Goal: Find specific page/section: Find specific page/section

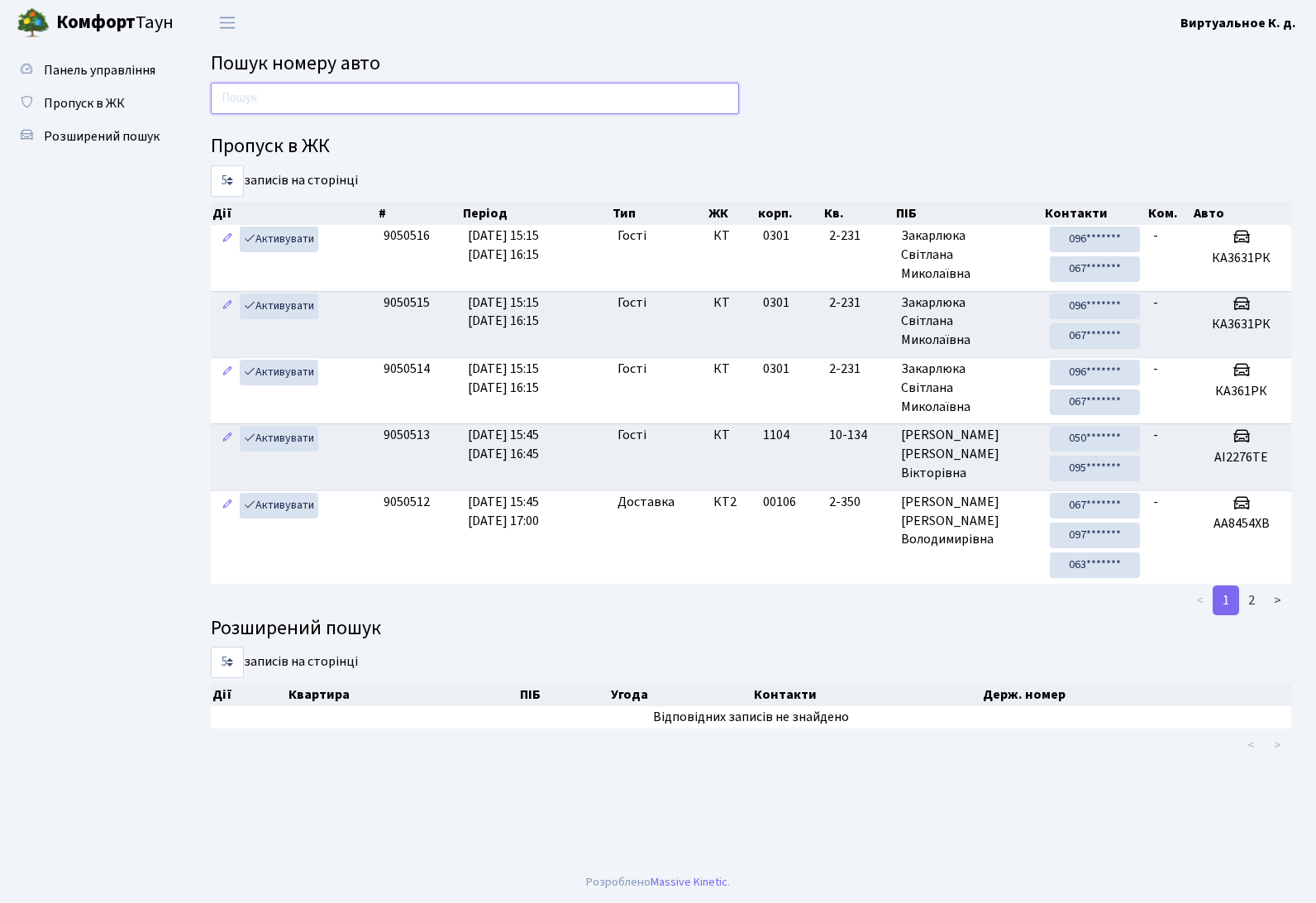
click at [477, 96] on input "text" at bounding box center [475, 98] width 528 height 32
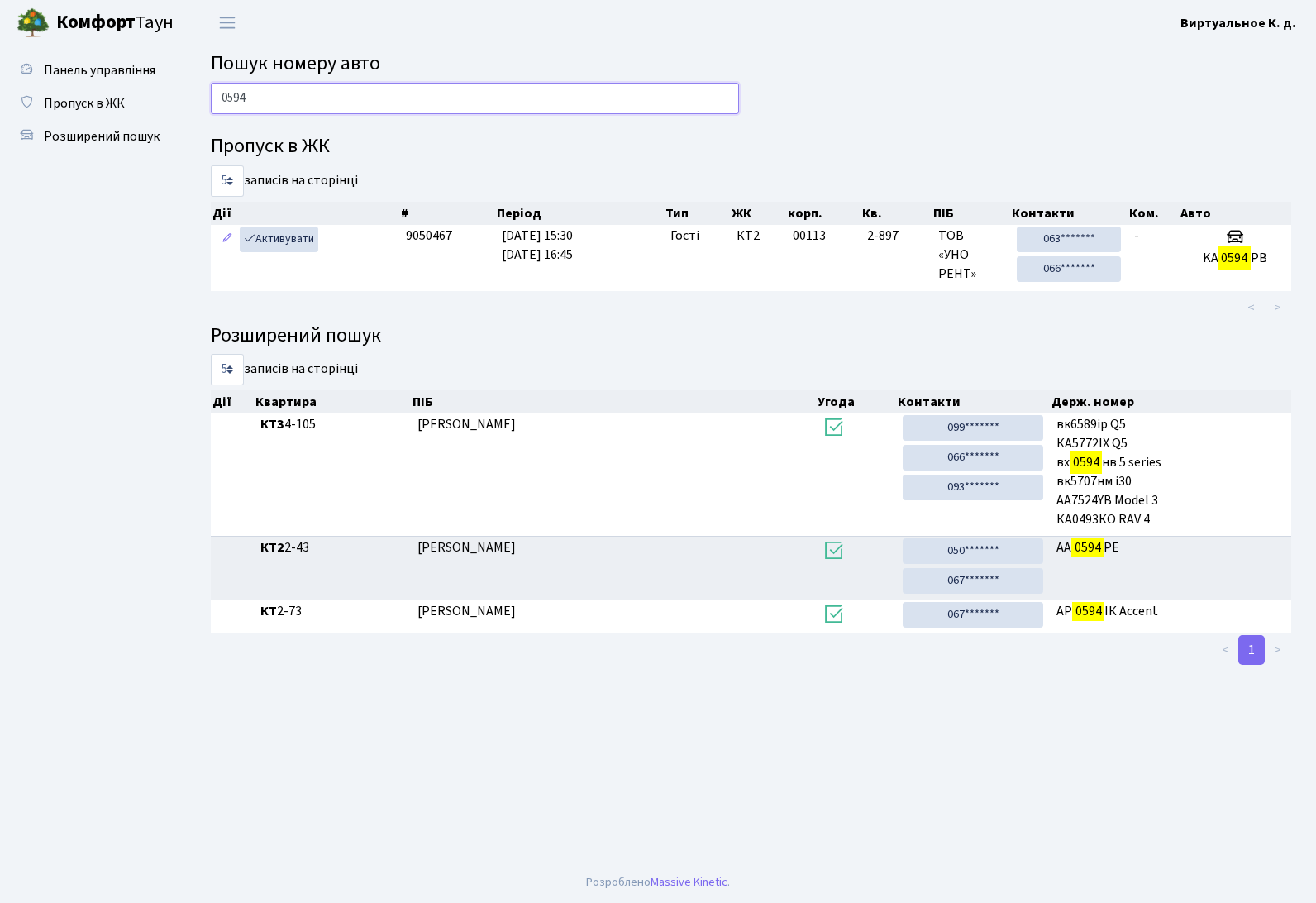
click at [486, 105] on input "0594" at bounding box center [475, 98] width 528 height 32
type input "0"
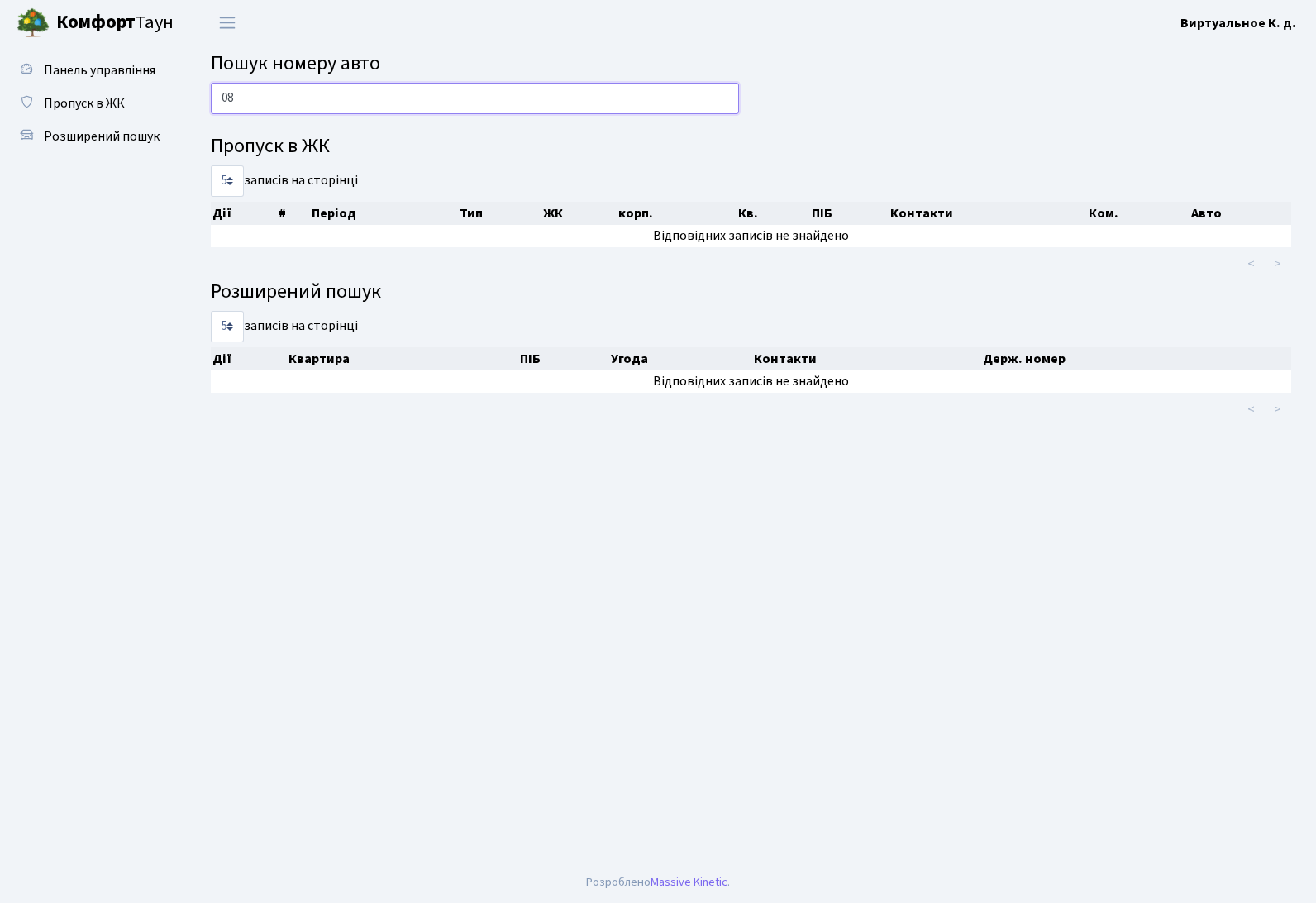
type input "0"
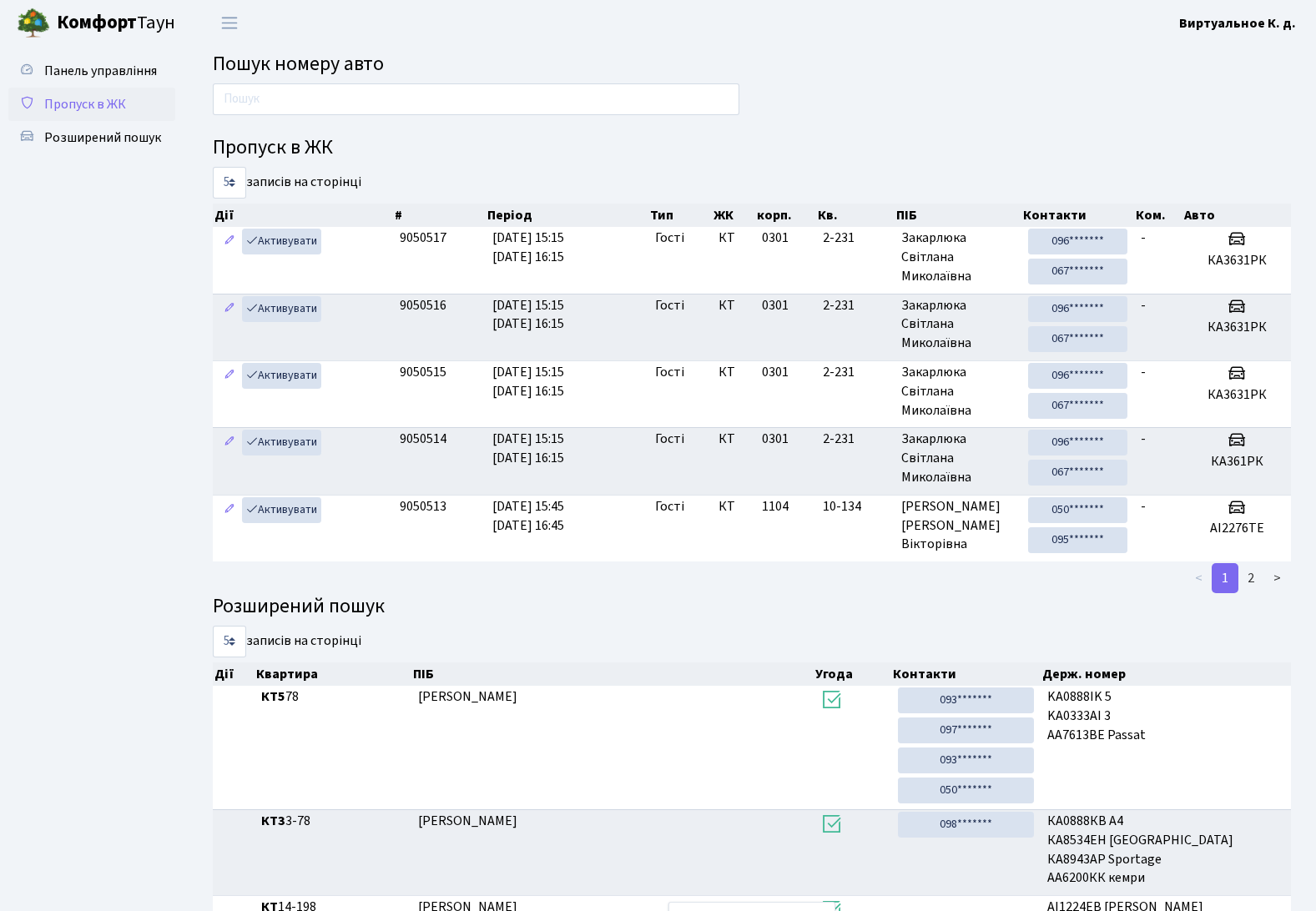
click at [96, 104] on span "Пропуск в ЖК" at bounding box center [85, 105] width 82 height 18
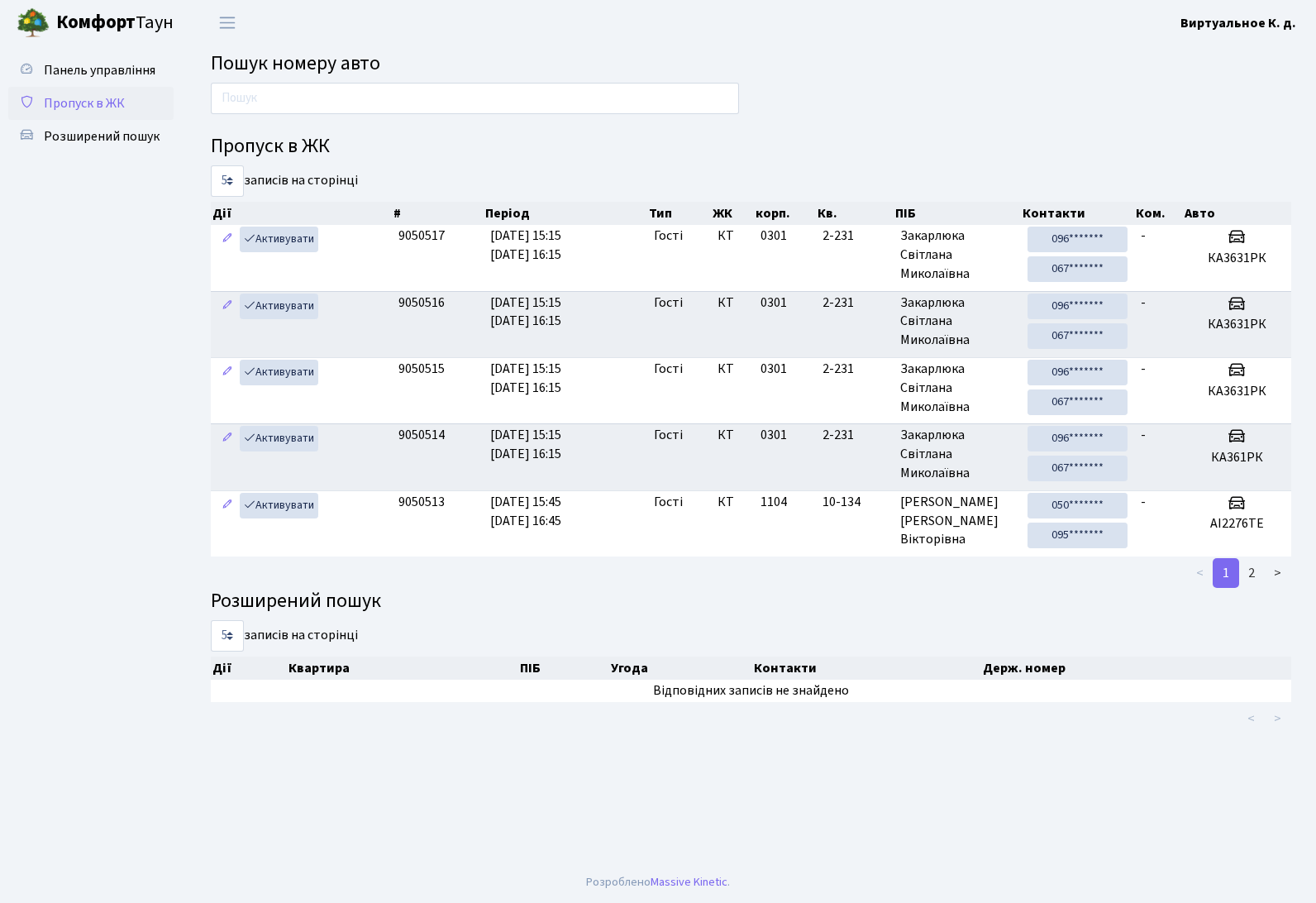
click at [95, 102] on span "Пропуск в ЖК" at bounding box center [85, 104] width 81 height 18
click at [93, 100] on span "Пропуск в ЖК" at bounding box center [85, 104] width 81 height 18
click at [528, 94] on input "text" at bounding box center [475, 98] width 528 height 32
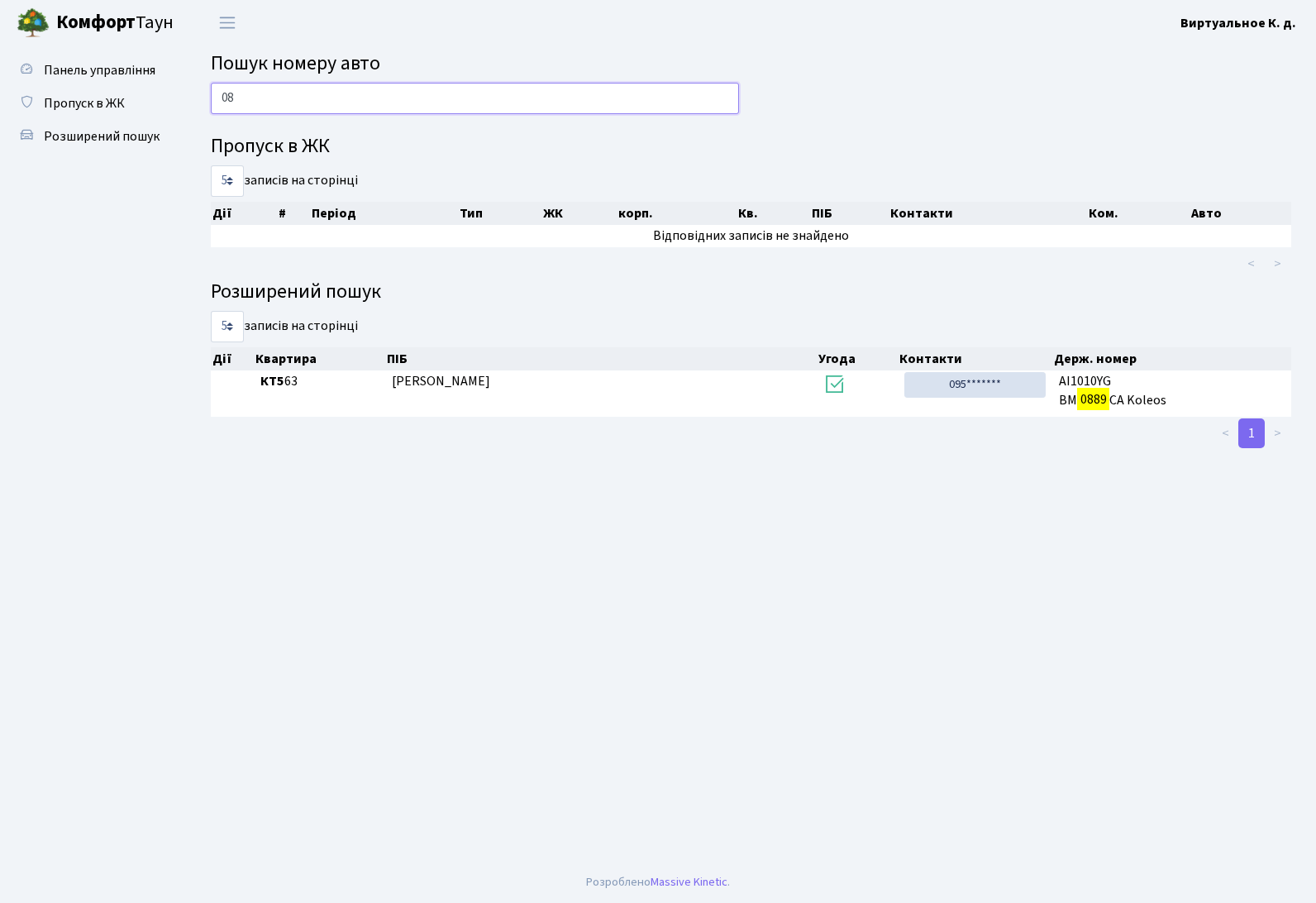
type input "0"
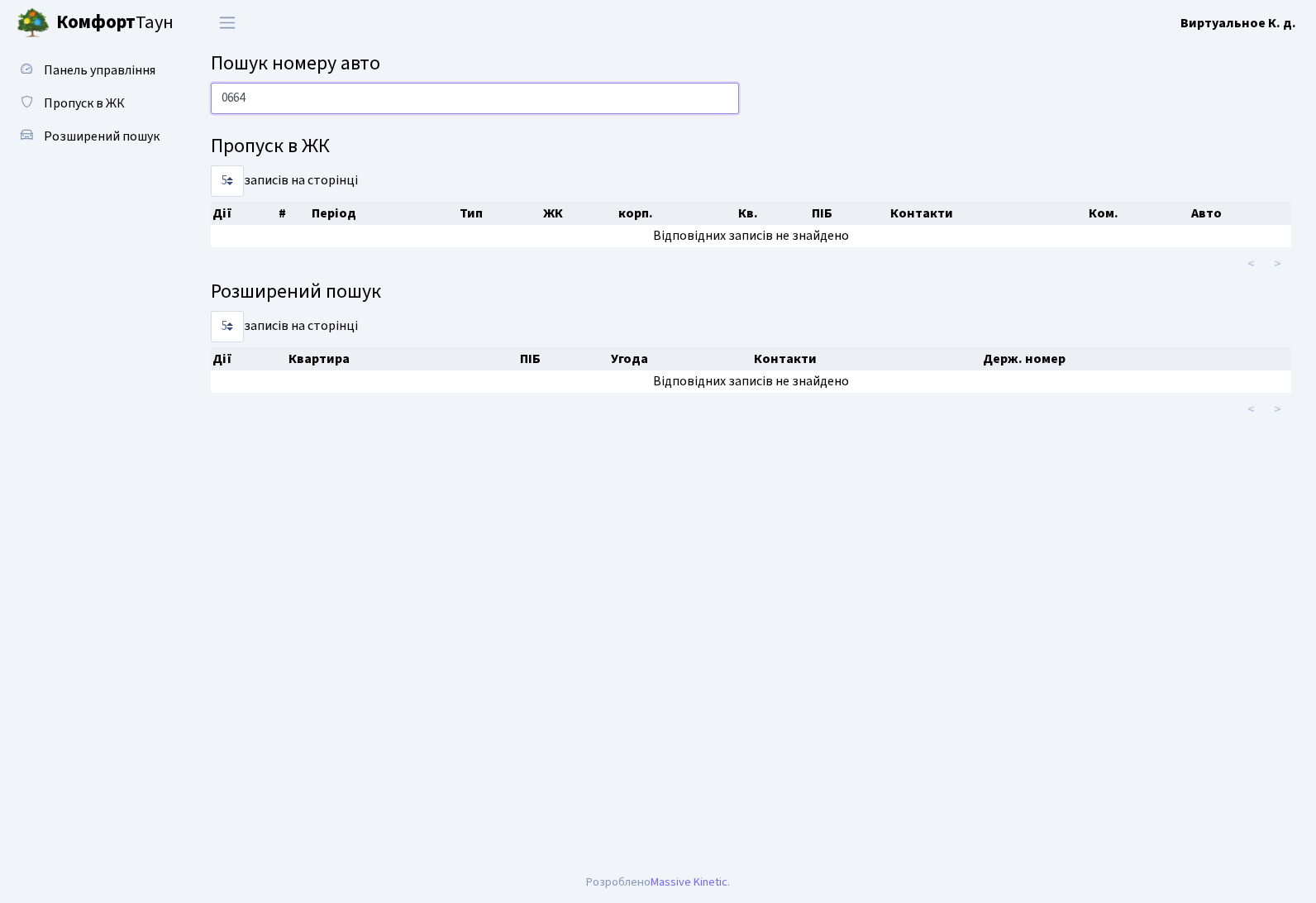
type input "0664"
drag, startPoint x: 322, startPoint y: 93, endPoint x: 158, endPoint y: 93, distance: 164.0
click at [158, 93] on div "Панель управління Пропуск в ЖК Розширений пошук Пошук номеру авто 0664 Пропуск …" at bounding box center [658, 453] width 1316 height 816
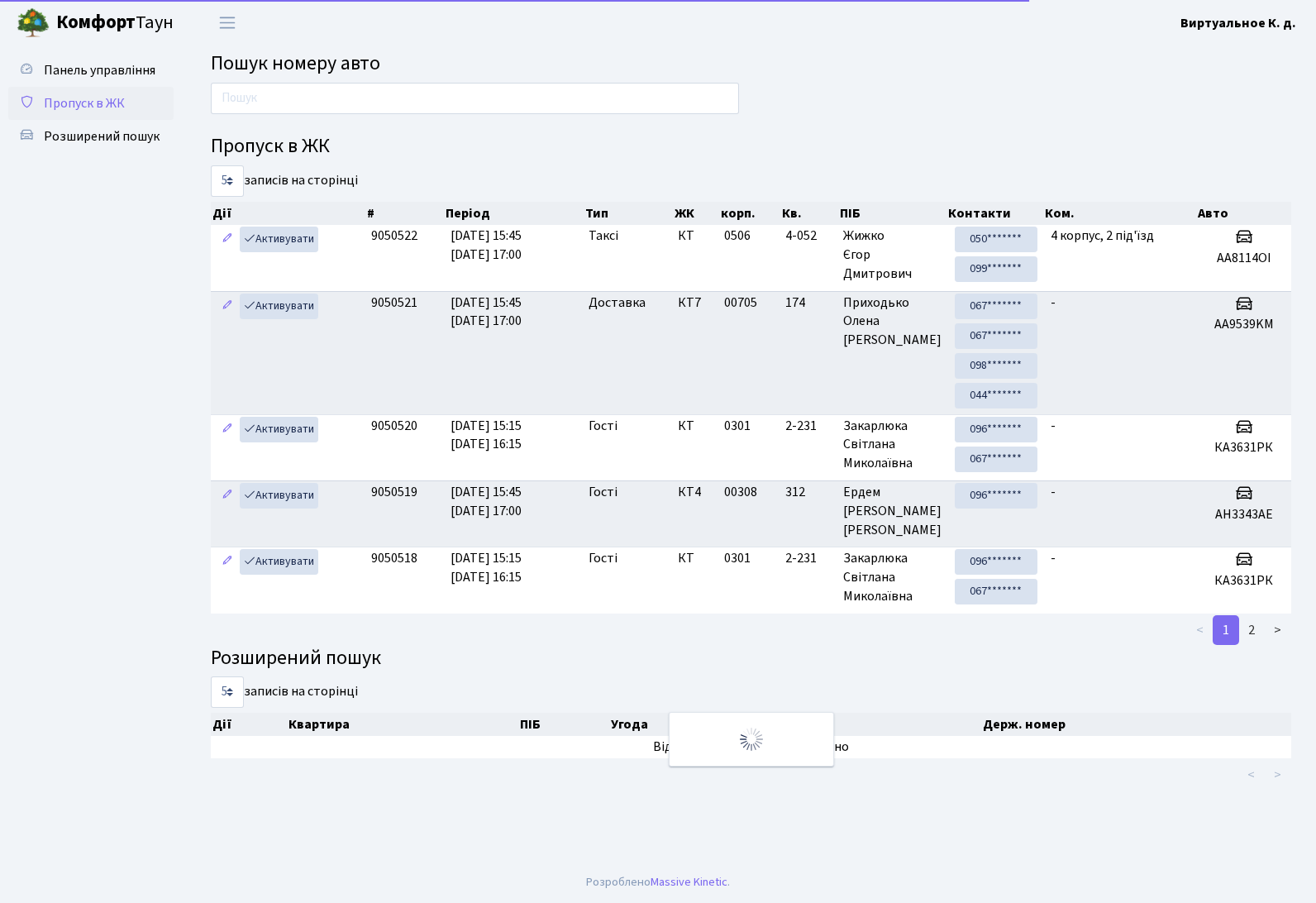
click at [98, 102] on span "Пропуск в ЖК" at bounding box center [85, 104] width 81 height 18
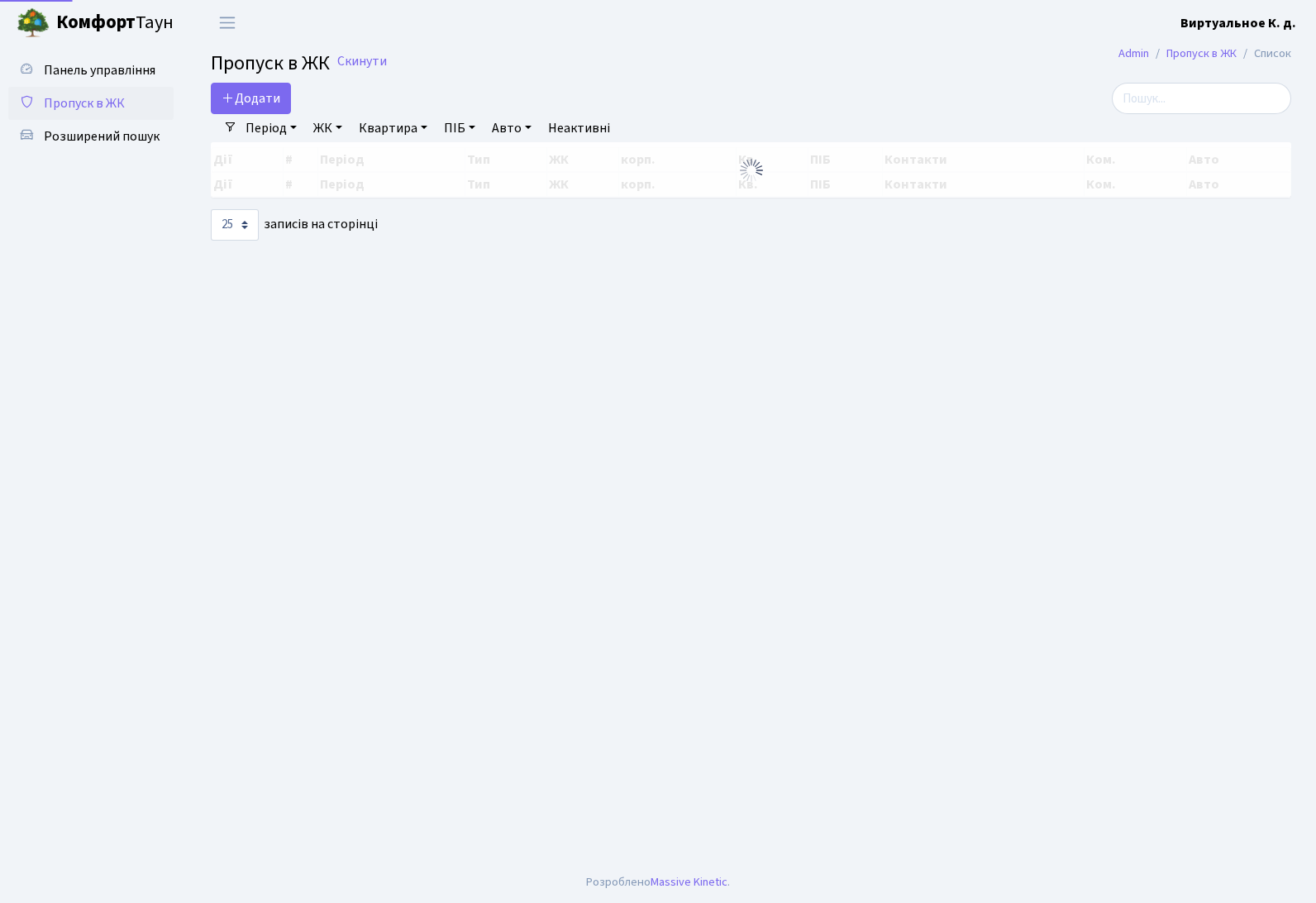
select select "25"
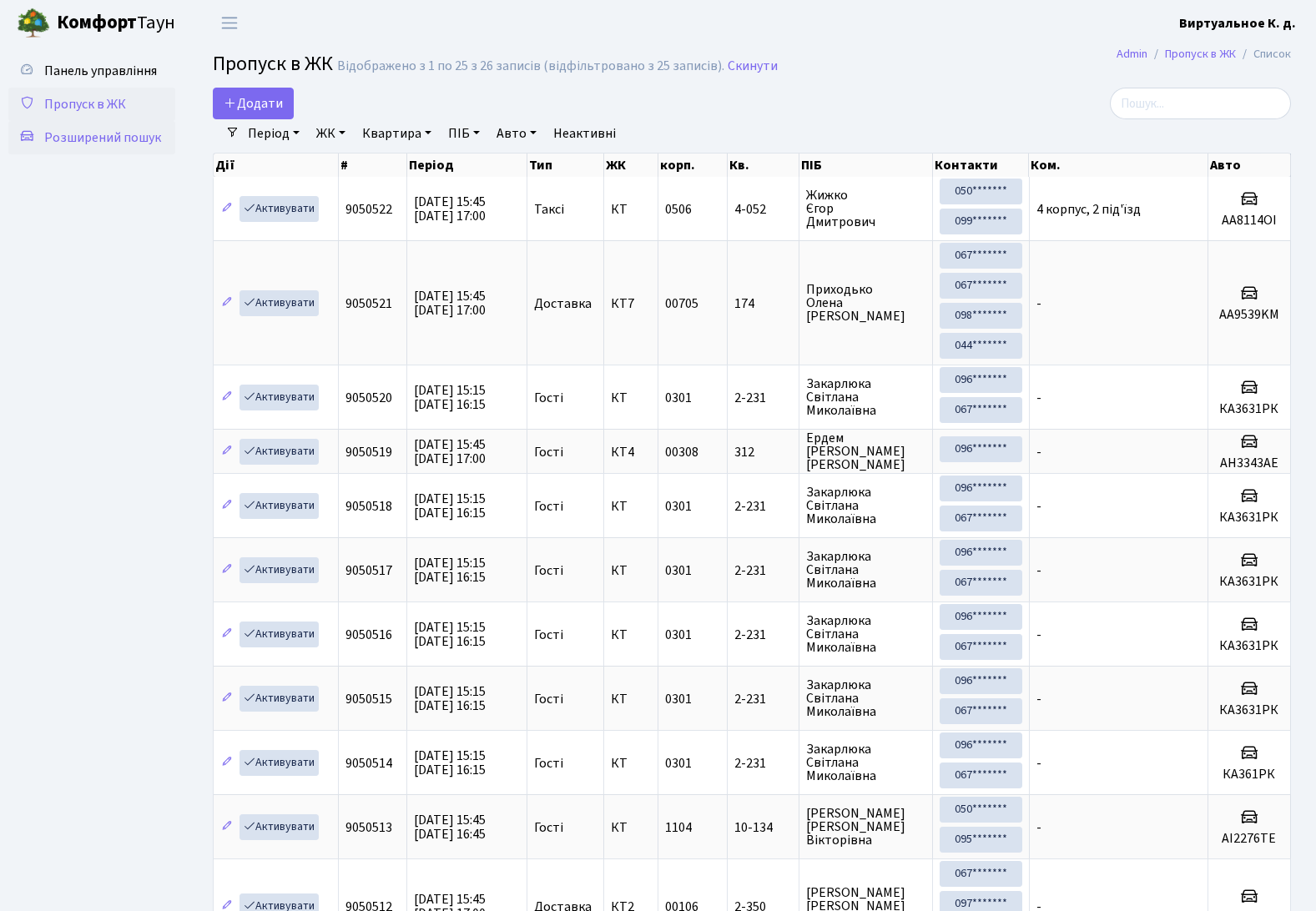
click at [91, 132] on span "Розширений пошук" at bounding box center [103, 137] width 116 height 18
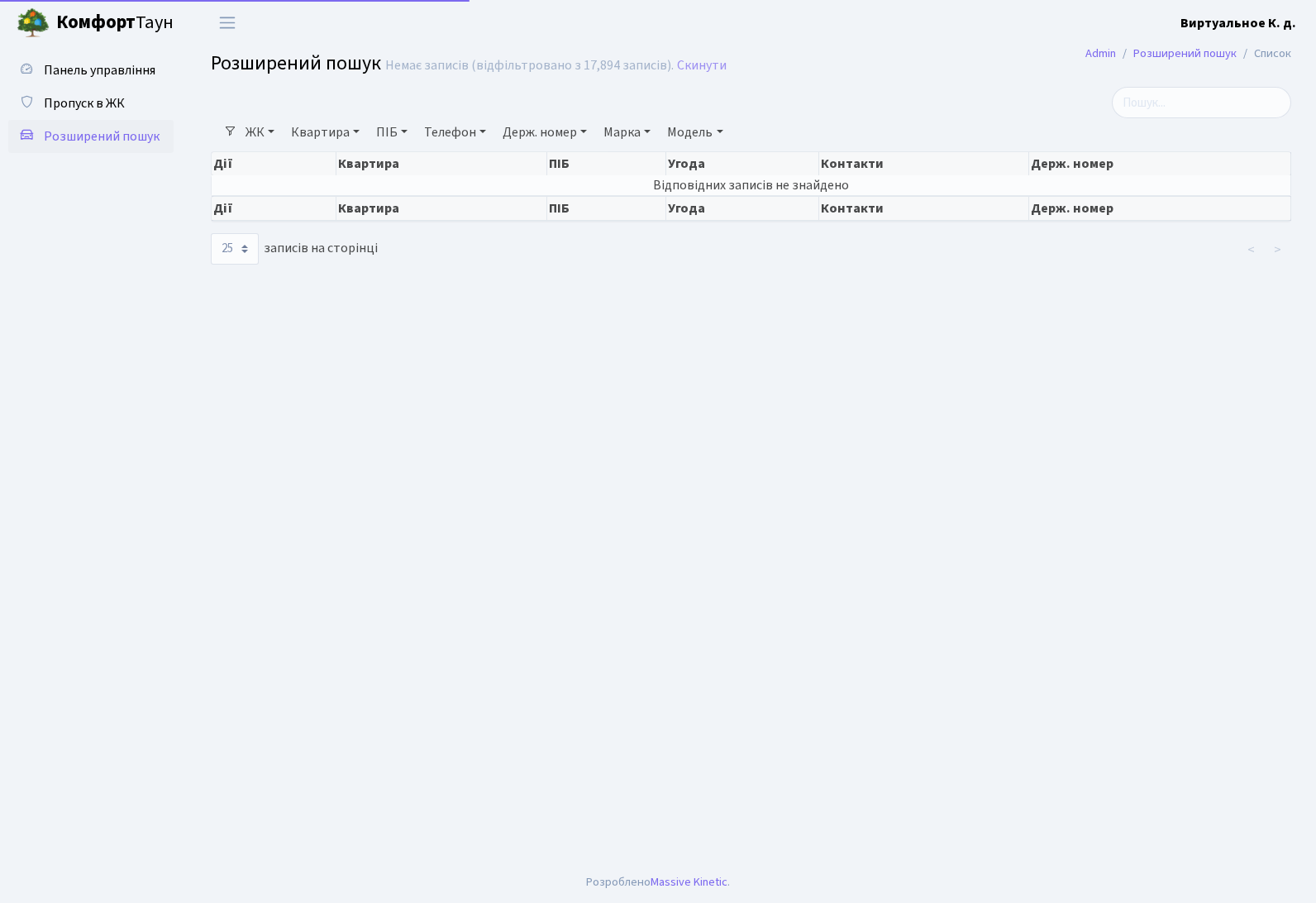
select select "25"
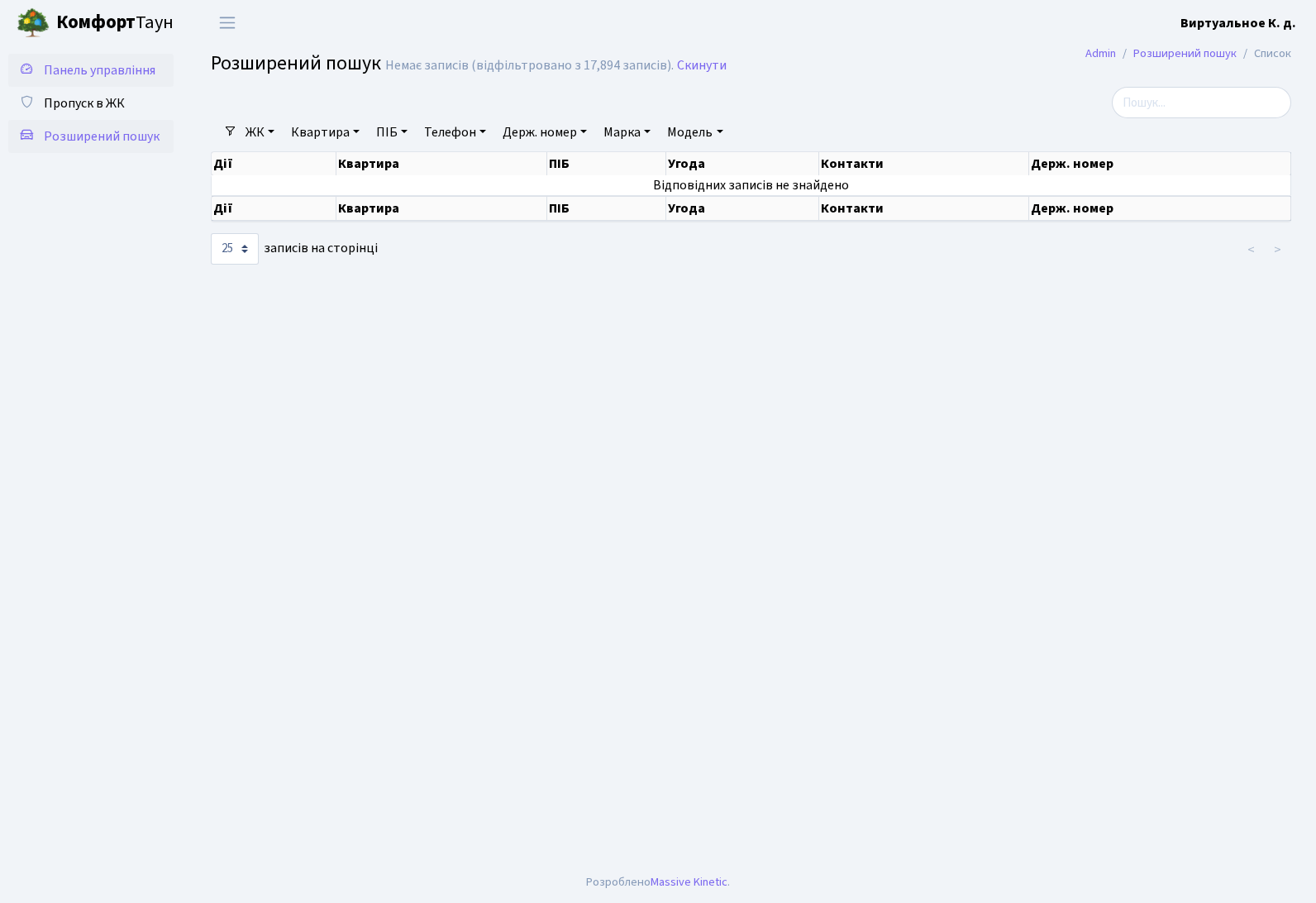
click at [78, 68] on span "Панель управління" at bounding box center [100, 70] width 112 height 18
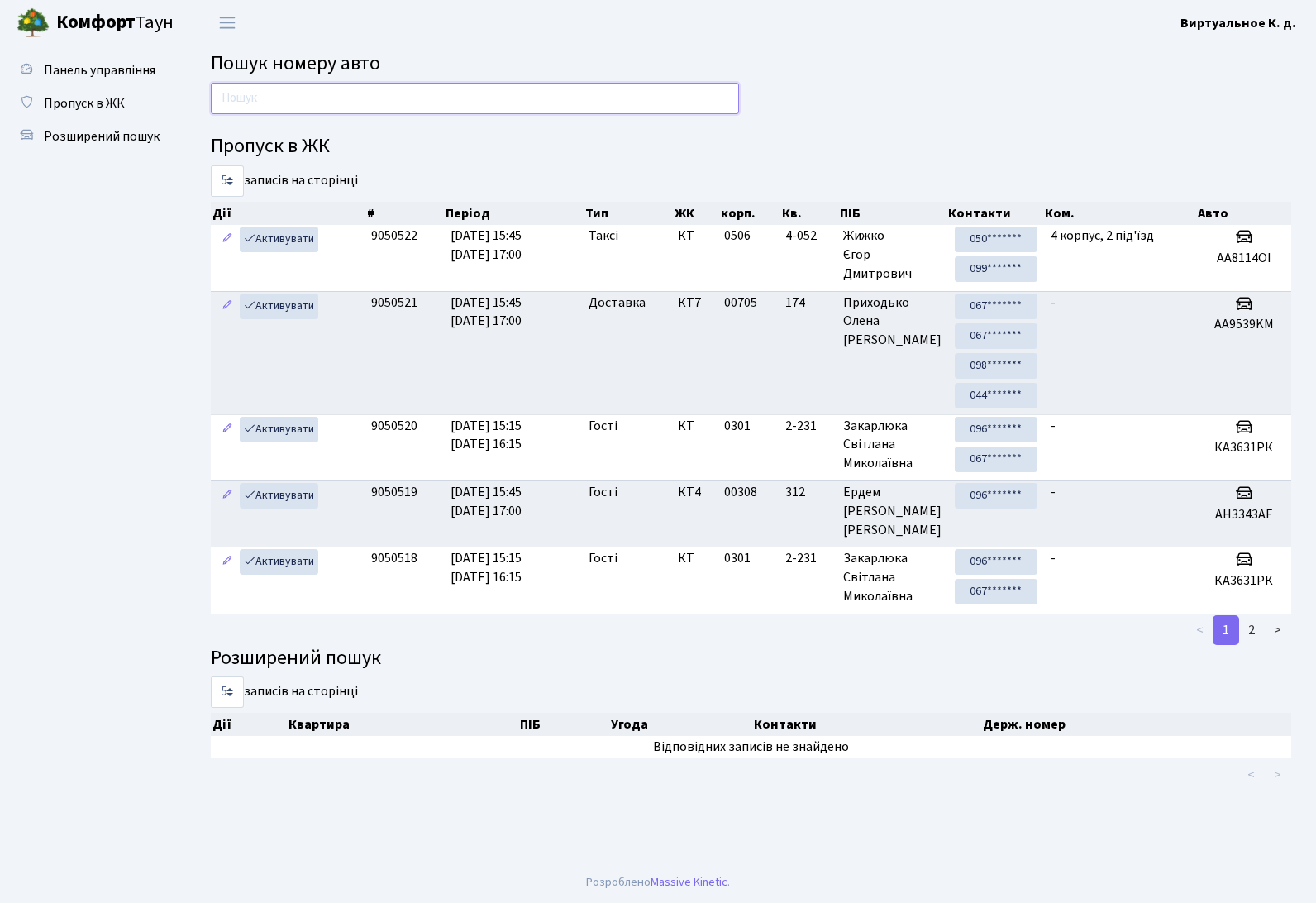
click at [477, 105] on input "text" at bounding box center [475, 98] width 528 height 32
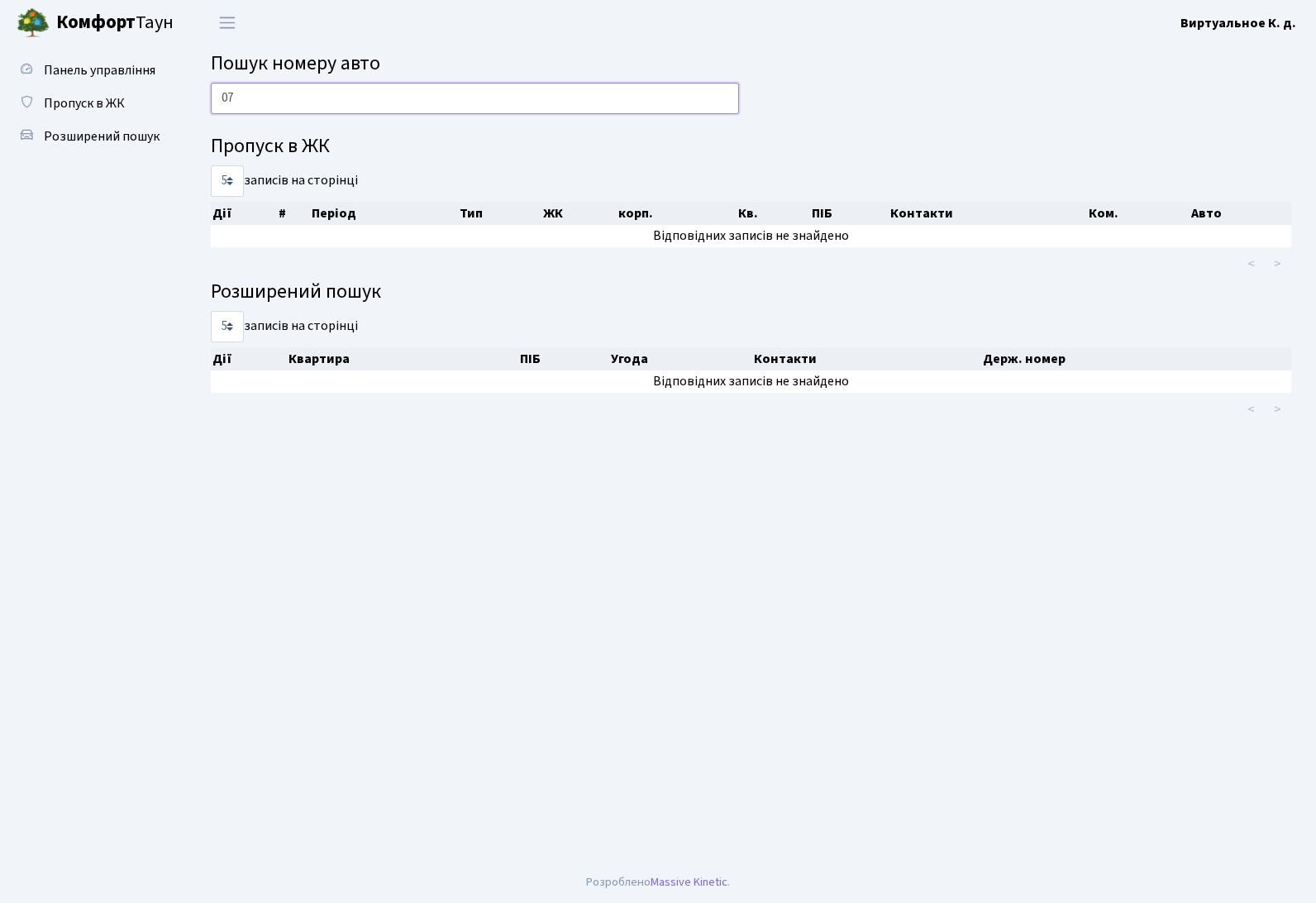
type input "0"
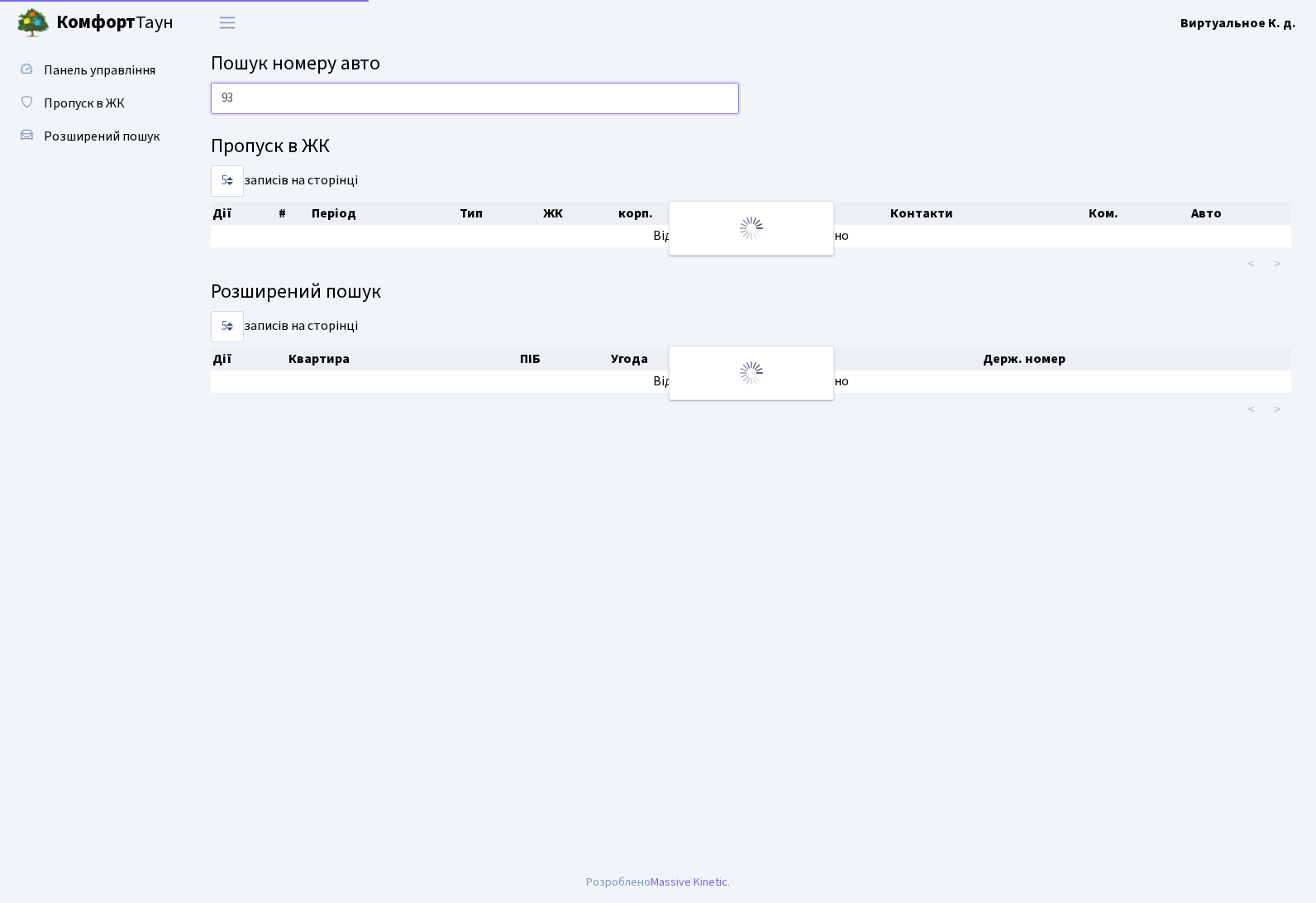
type input "9"
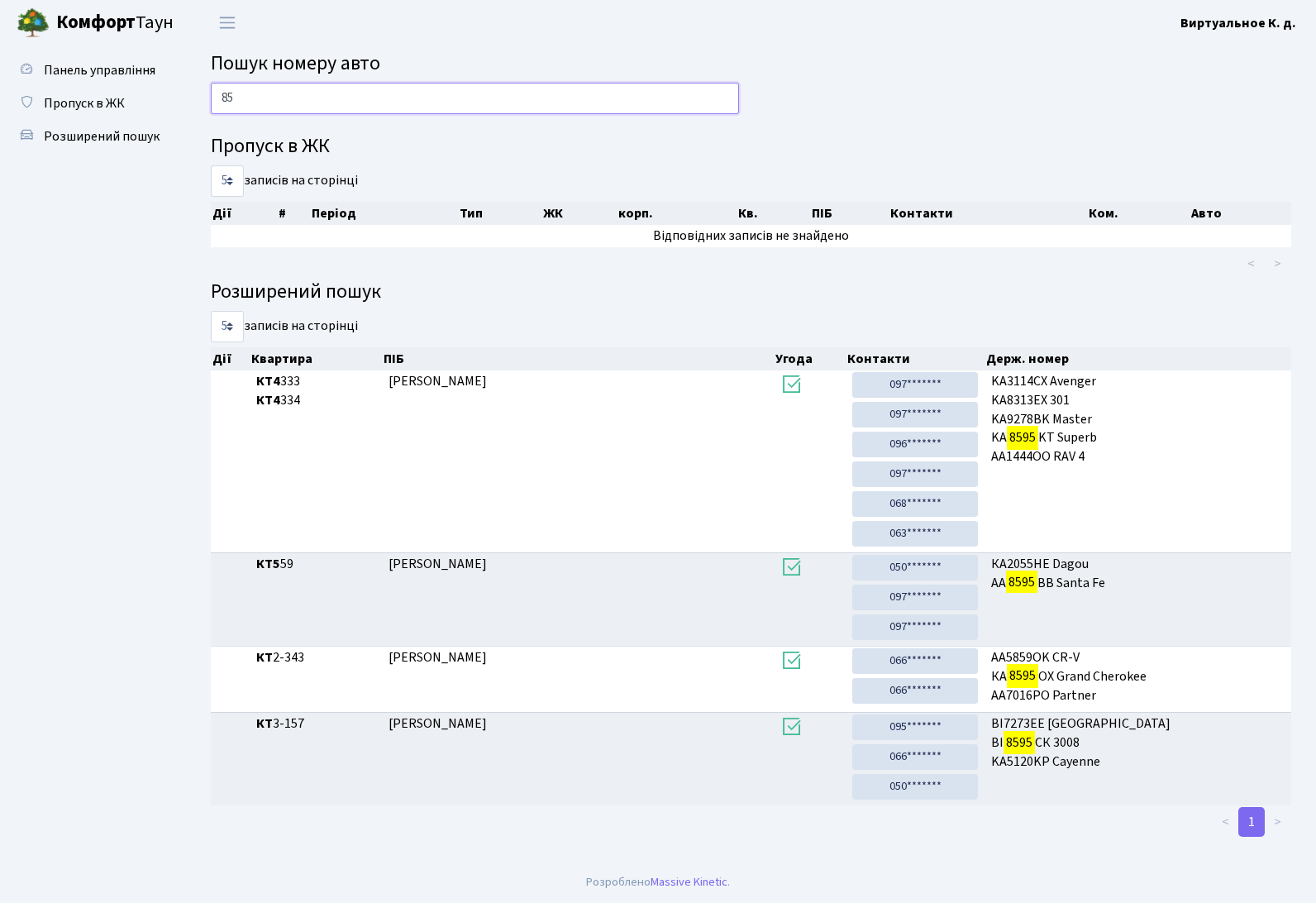
type input "8"
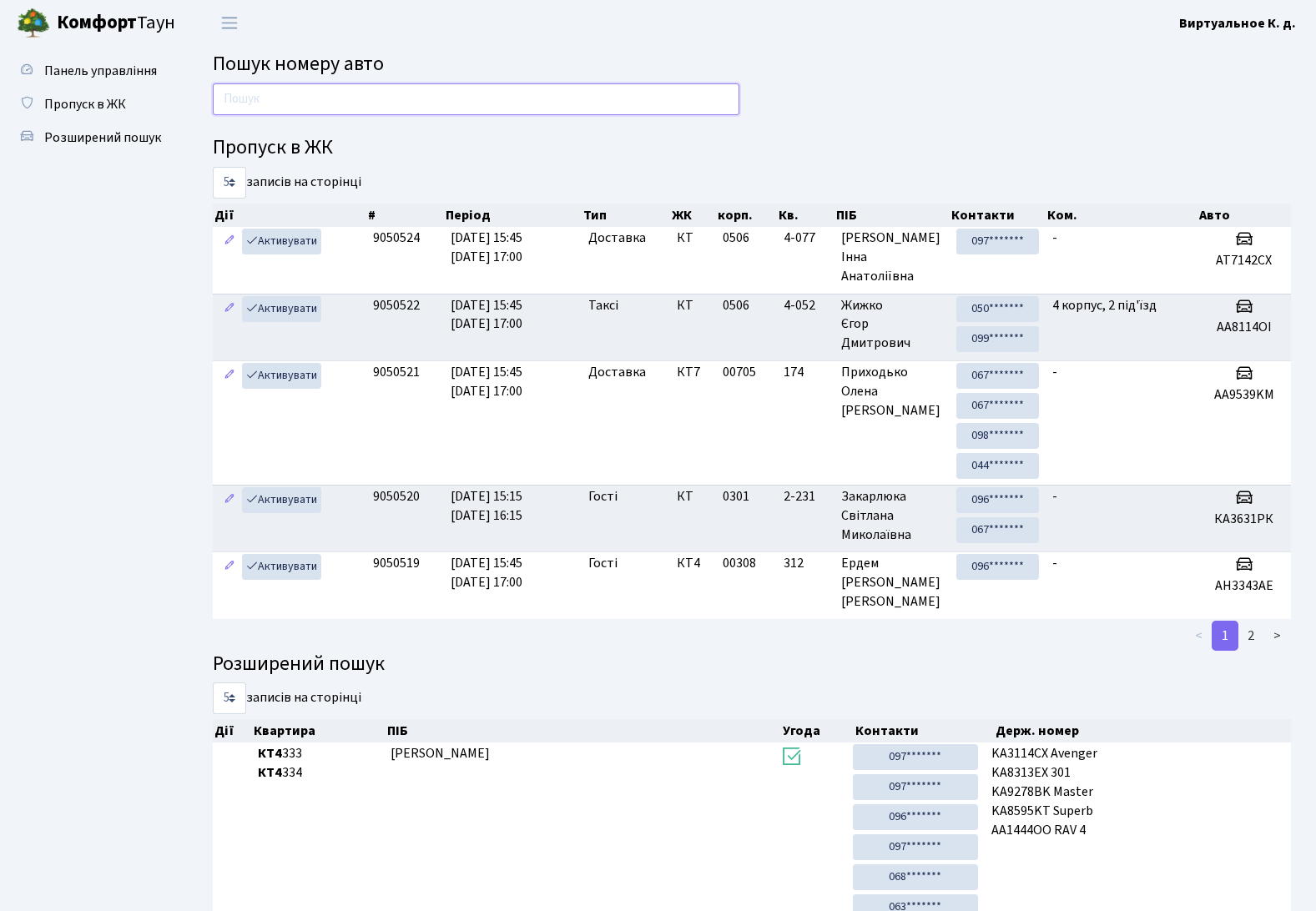
click at [416, 108] on input "text" at bounding box center [476, 99] width 527 height 32
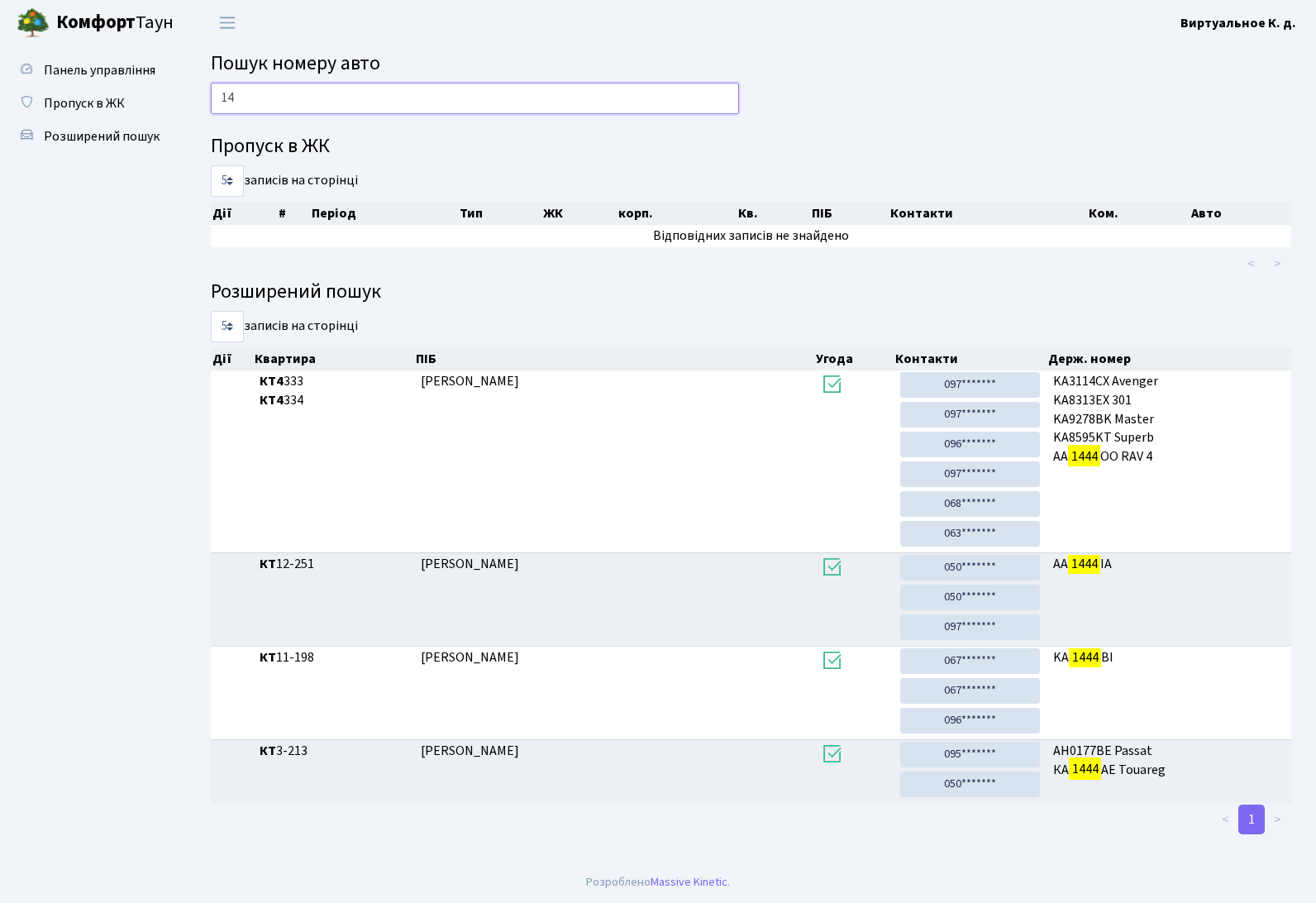
type input "1"
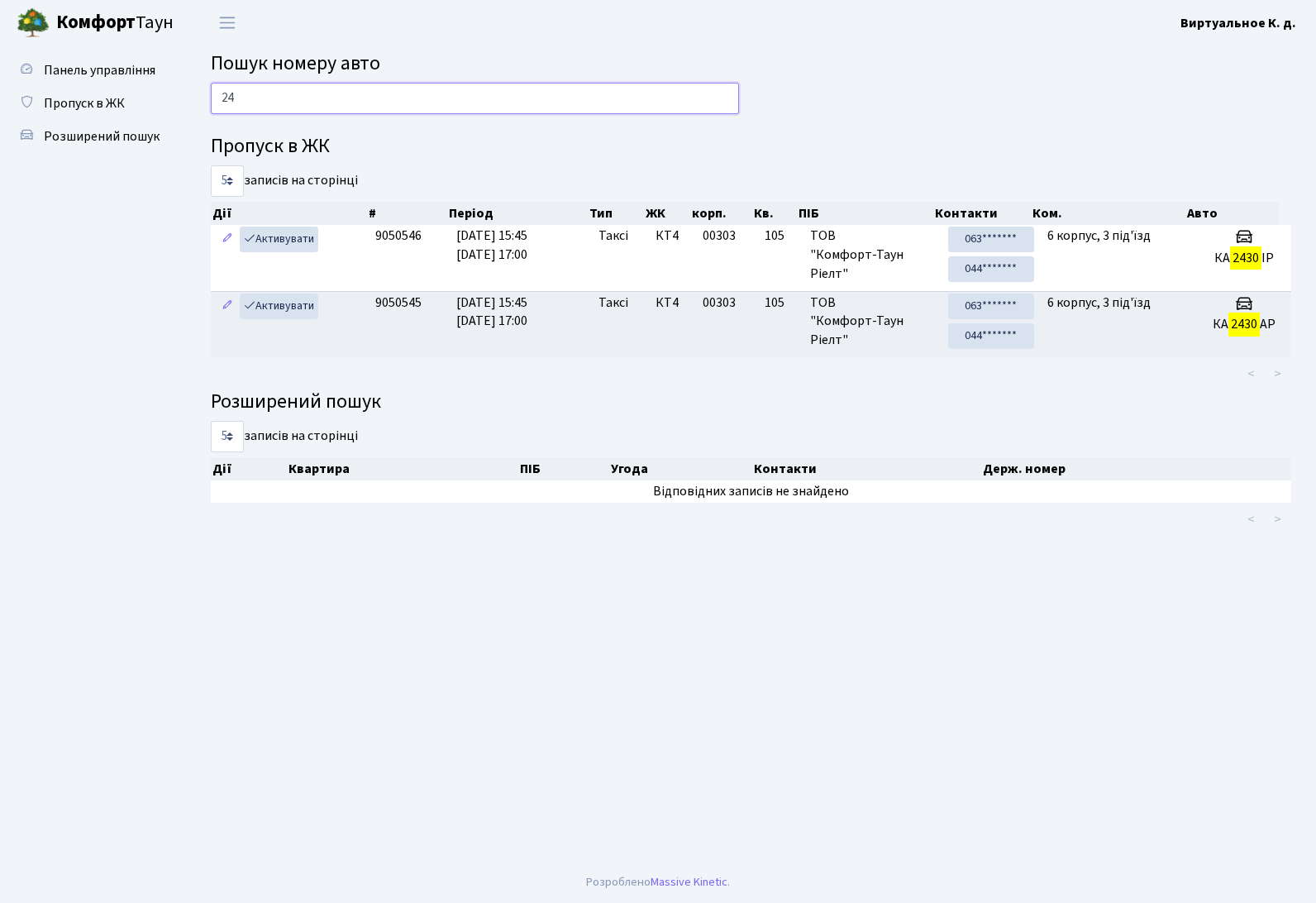
type input "2"
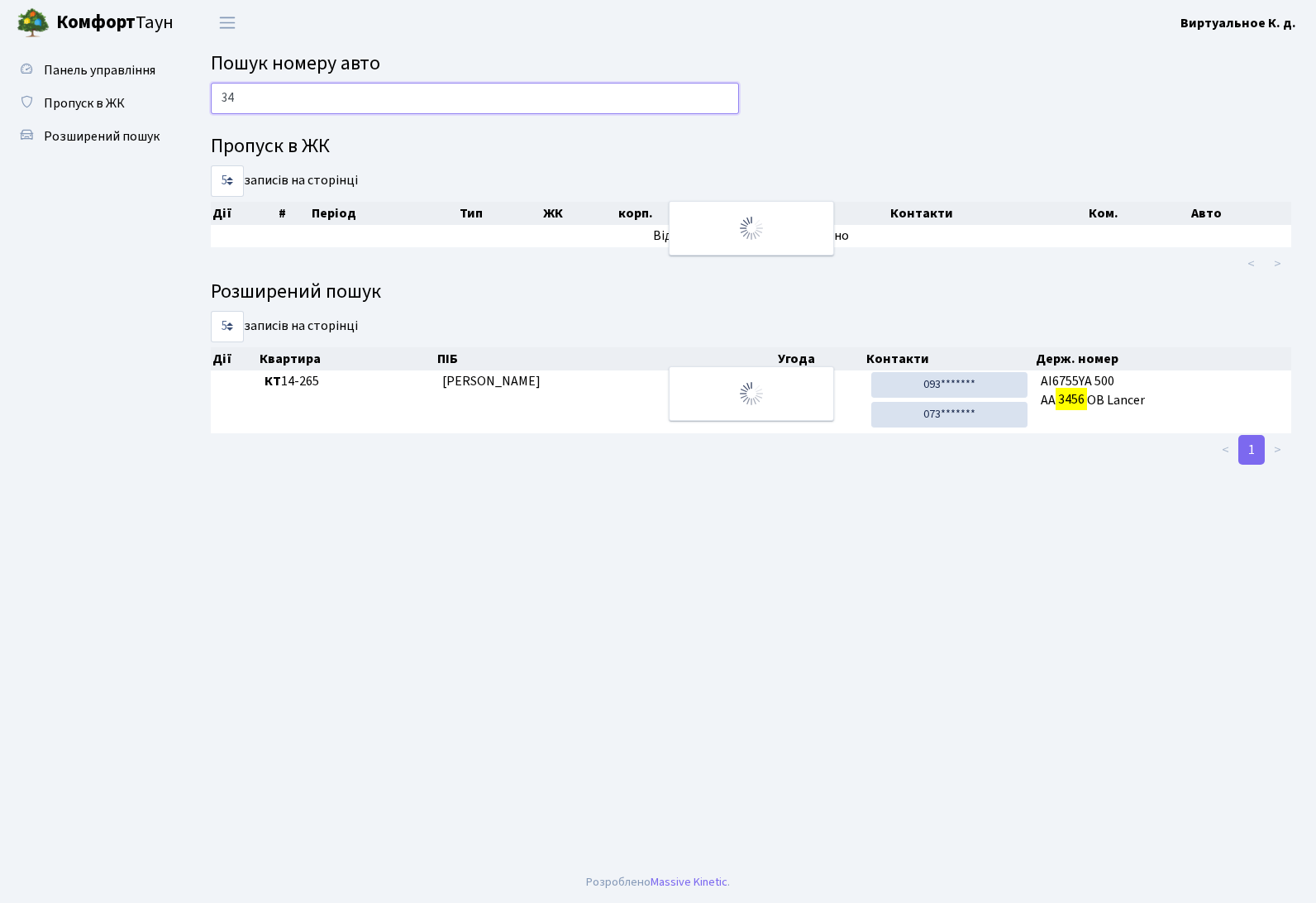
type input "3"
